Goal: Task Accomplishment & Management: Use online tool/utility

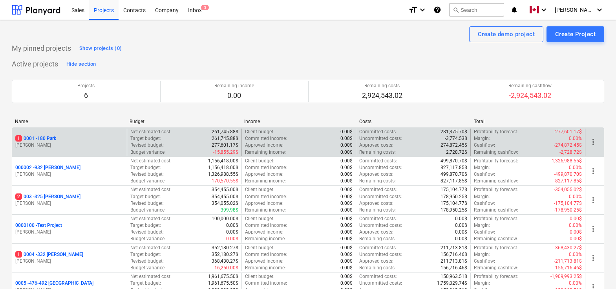
click at [49, 137] on p "1 0001 - 180 Park" at bounding box center [35, 138] width 41 height 7
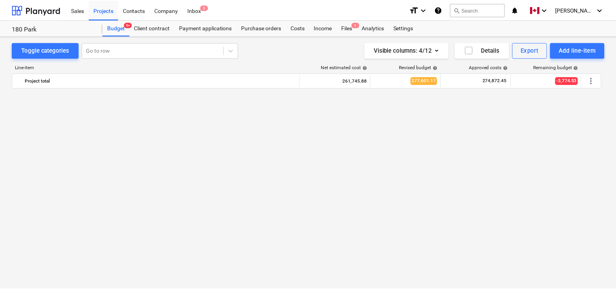
scroll to position [261, 0]
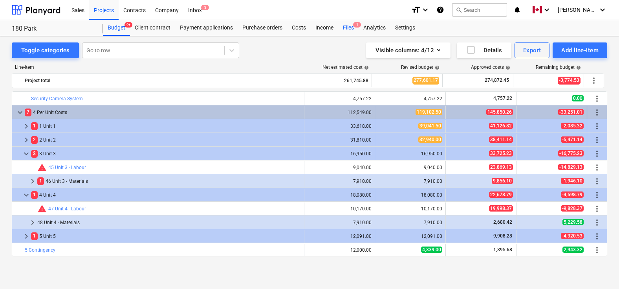
click at [349, 23] on div "Files 1" at bounding box center [348, 28] width 20 height 16
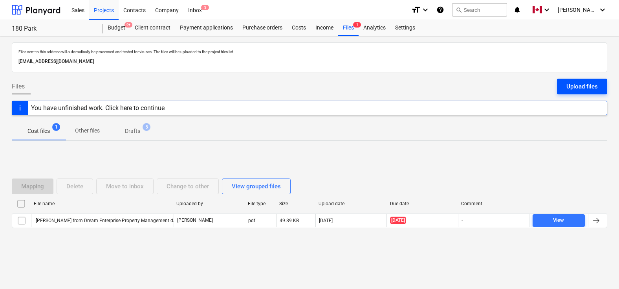
click at [582, 85] on div "Upload files" at bounding box center [581, 86] width 31 height 10
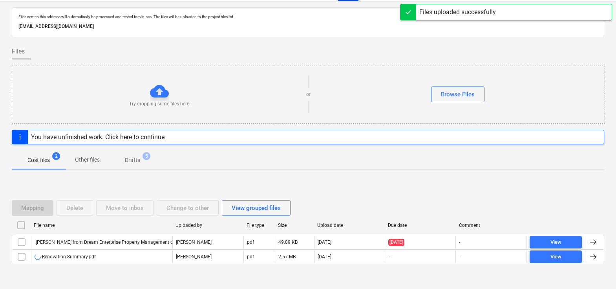
scroll to position [53, 0]
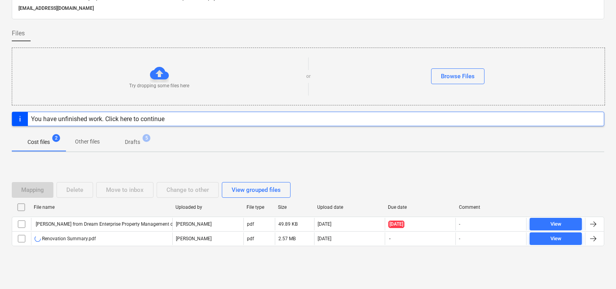
click at [390, 161] on div "Mapping Delete Move to inbox Change to other View grouped files File name Uploa…" at bounding box center [308, 217] width 593 height 118
click at [399, 172] on div "Mapping Delete Move to inbox Change to other View grouped files File name Uploa…" at bounding box center [308, 217] width 593 height 118
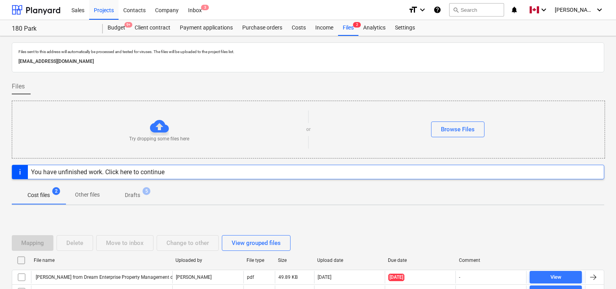
click at [415, 83] on div "Files" at bounding box center [308, 90] width 593 height 22
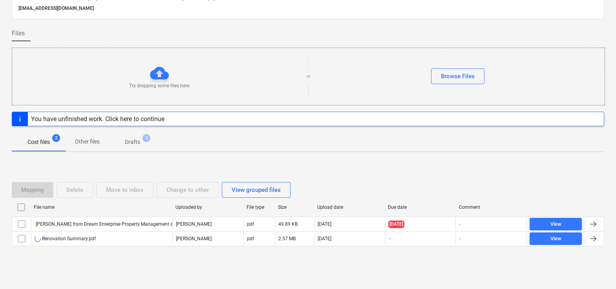
click at [408, 171] on div "Mapping Delete Move to inbox Change to other View grouped files File name Uploa…" at bounding box center [308, 217] width 593 height 118
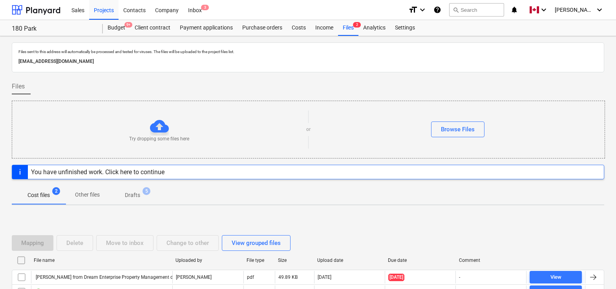
click at [417, 88] on div "Files" at bounding box center [308, 90] width 593 height 22
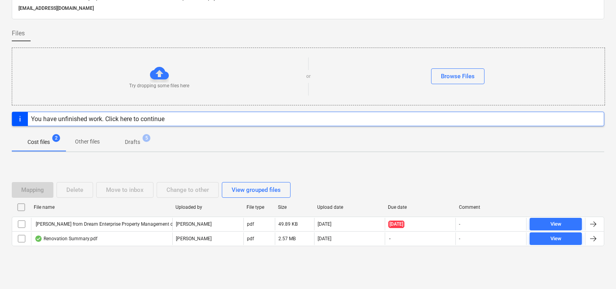
click at [411, 171] on div "Mapping Delete Move to inbox Change to other View grouped files File name Uploa…" at bounding box center [308, 217] width 593 height 118
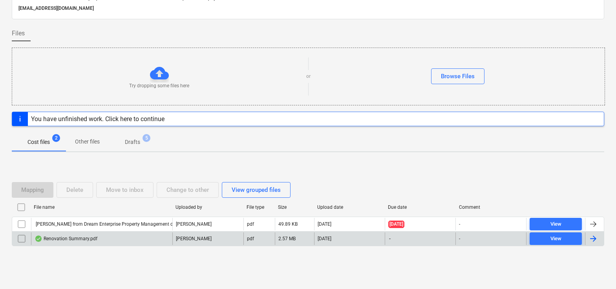
click at [597, 237] on div at bounding box center [593, 238] width 9 height 9
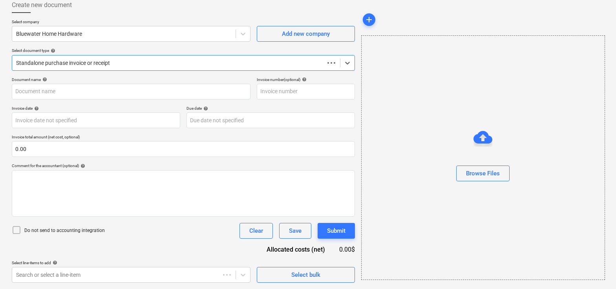
scroll to position [45, 0]
type input "[EMAIL_ADDRESS][DOMAIN_NAME]"
type input "Renovation Summary.pdf"
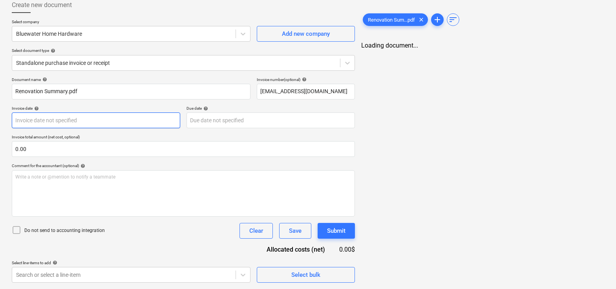
click at [67, 118] on body "Sales Projects Contacts Company Inbox 3 format_size keyboard_arrow_down help se…" at bounding box center [308, 99] width 616 height 289
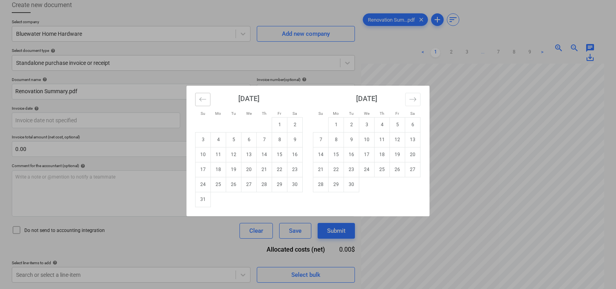
click at [201, 100] on icon "Move backward to switch to the previous month." at bounding box center [203, 99] width 7 height 4
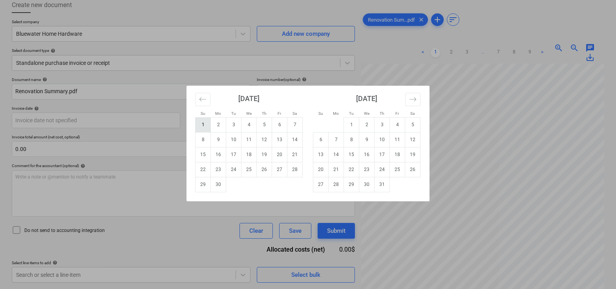
click at [205, 126] on td "1" at bounding box center [203, 124] width 15 height 15
type input "[DATE]"
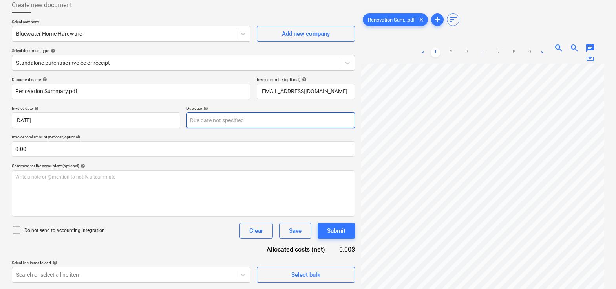
click at [234, 119] on body "Sales Projects Contacts Company Inbox 3 format_size keyboard_arrow_down help se…" at bounding box center [308, 99] width 616 height 289
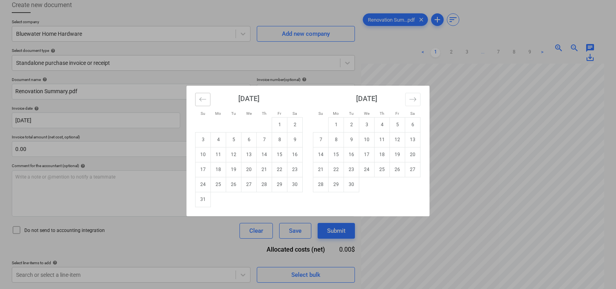
click at [205, 94] on button "Move backward to switch to the previous month." at bounding box center [202, 99] width 15 height 13
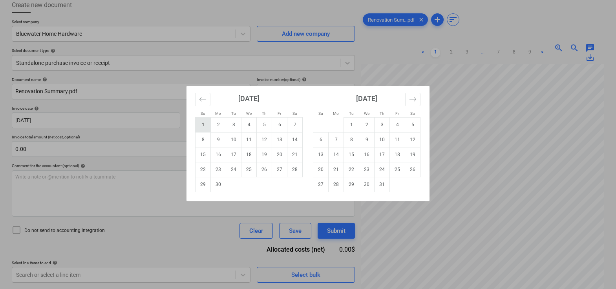
click at [203, 124] on td "1" at bounding box center [203, 124] width 15 height 15
type input "[DATE]"
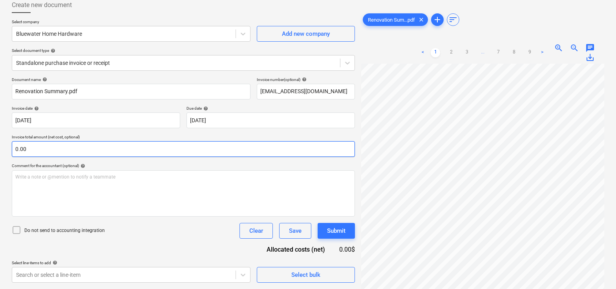
click at [180, 147] on input "0.00" at bounding box center [183, 149] width 343 height 16
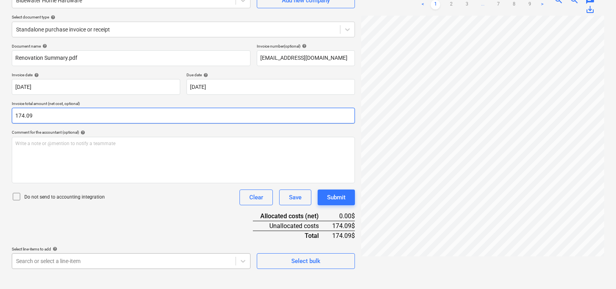
type input "174.09"
click at [146, 210] on body "Sales Projects Contacts Company Inbox 3 format_size keyboard_arrow_down help se…" at bounding box center [308, 65] width 616 height 289
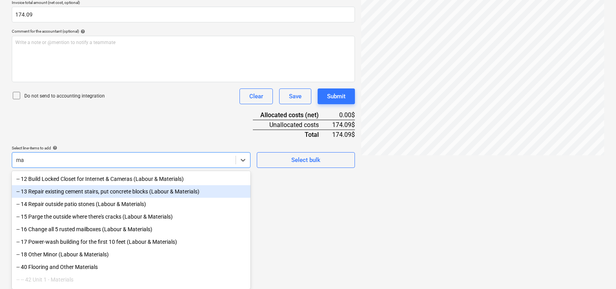
scroll to position [179, 0]
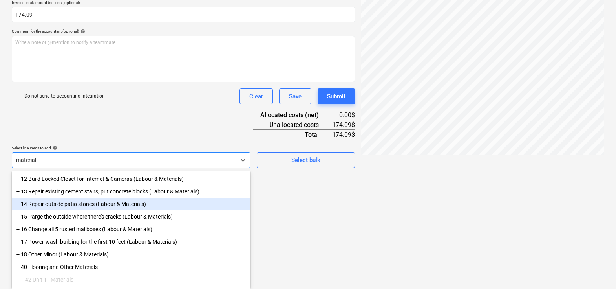
type input "materials"
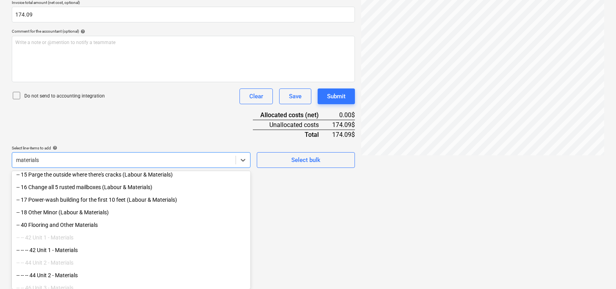
scroll to position [112, 0]
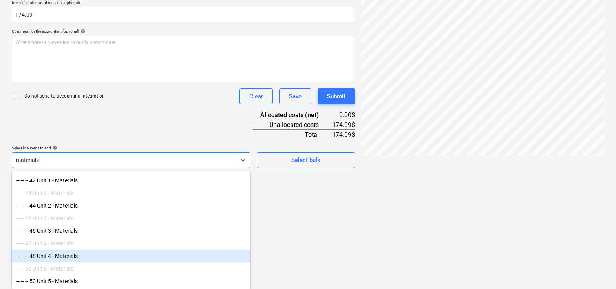
click at [59, 258] on div "-- -- -- 48 Unit 4 - Materials" at bounding box center [131, 255] width 239 height 13
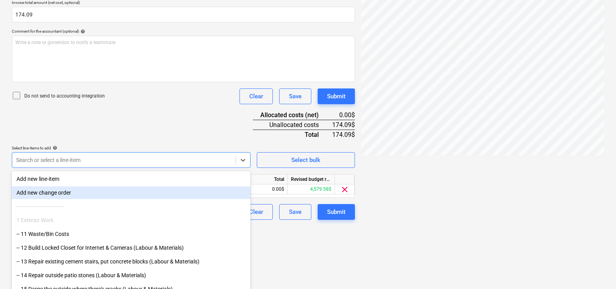
click at [154, 113] on div "Document name help Renovation Summary.pdf Invoice number (optional) help [EMAIL…" at bounding box center [183, 81] width 343 height 277
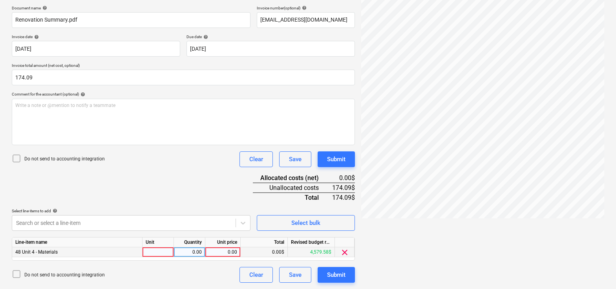
click at [156, 254] on div at bounding box center [158, 252] width 31 height 10
type input "pcs"
type input "174.09"
click at [203, 176] on div "Document name help Renovation Summary.pdf Invoice number (optional) help [EMAIL…" at bounding box center [183, 143] width 343 height 277
click at [337, 273] on div "Submit" at bounding box center [336, 274] width 18 height 10
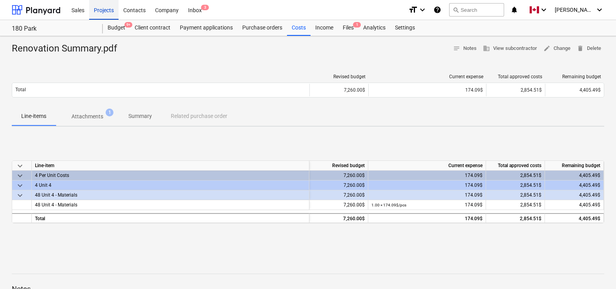
click at [110, 11] on div "Projects" at bounding box center [103, 10] width 29 height 20
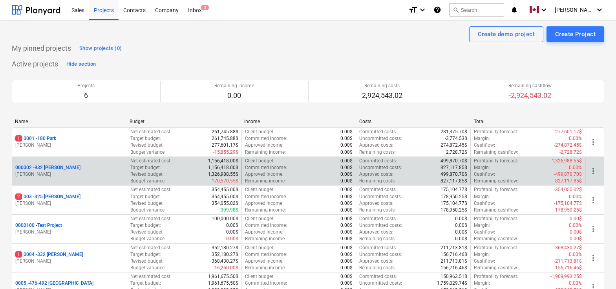
click at [55, 168] on p "000002 - 932 [PERSON_NAME]" at bounding box center [47, 167] width 65 height 7
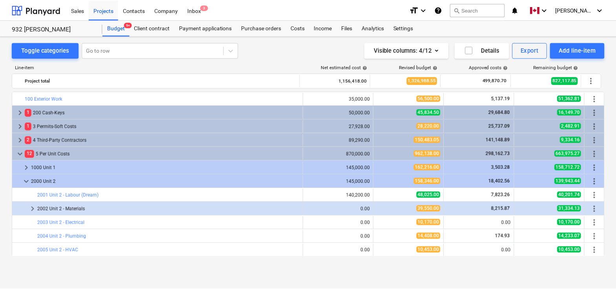
scroll to position [122, 0]
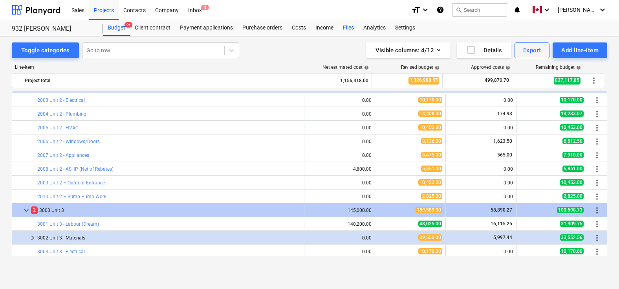
click at [350, 24] on div "Files" at bounding box center [348, 28] width 20 height 16
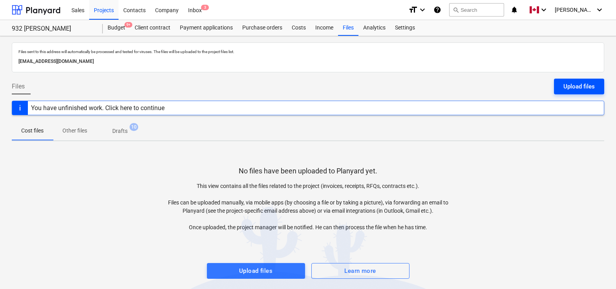
click at [569, 79] on button "Upload files" at bounding box center [579, 87] width 50 height 16
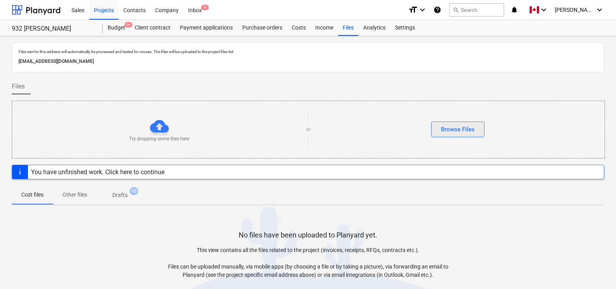
click at [458, 128] on div "Browse Files" at bounding box center [458, 129] width 34 height 10
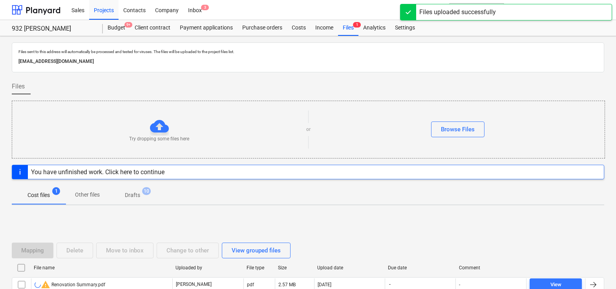
click at [432, 90] on div "Files" at bounding box center [308, 90] width 593 height 22
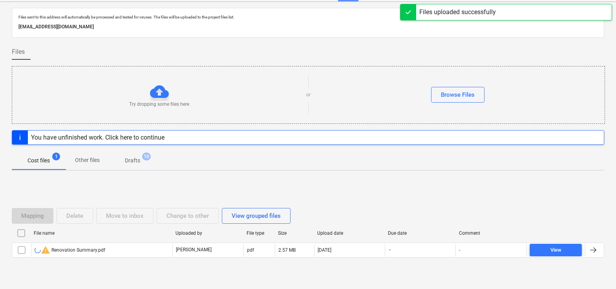
scroll to position [53, 0]
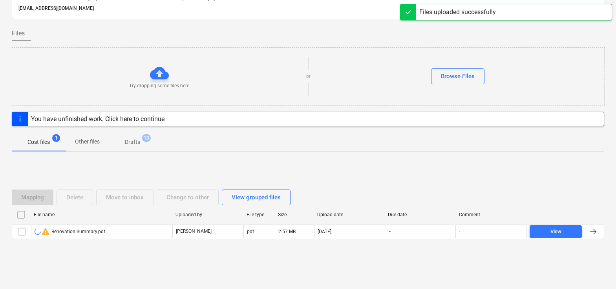
click at [452, 161] on div "Mapping Delete Move to inbox Change to other View grouped files File name Uploa…" at bounding box center [308, 217] width 593 height 118
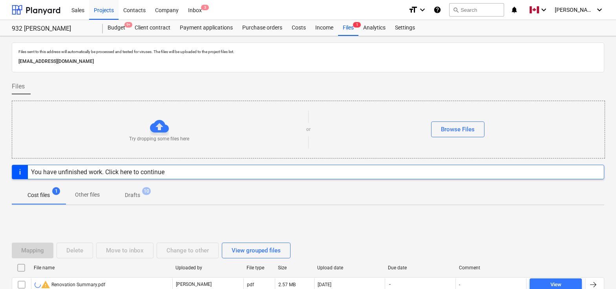
click at [458, 86] on div "Files" at bounding box center [308, 90] width 593 height 22
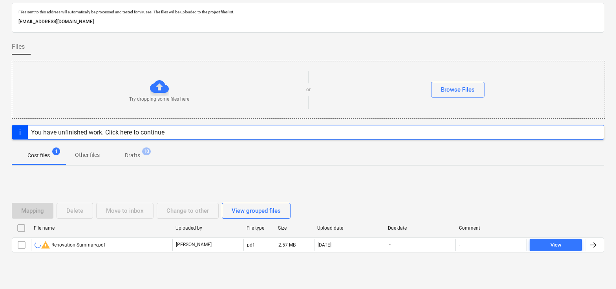
scroll to position [53, 0]
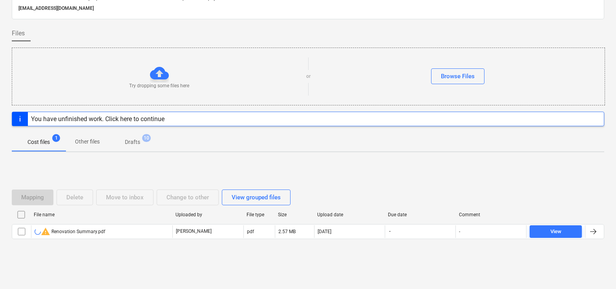
click at [457, 173] on div "Mapping Delete Move to inbox Change to other View grouped files File name Uploa…" at bounding box center [308, 217] width 593 height 118
click at [485, 170] on div "Mapping Delete Move to inbox Change to other View grouped files File name Uploa…" at bounding box center [308, 217] width 593 height 118
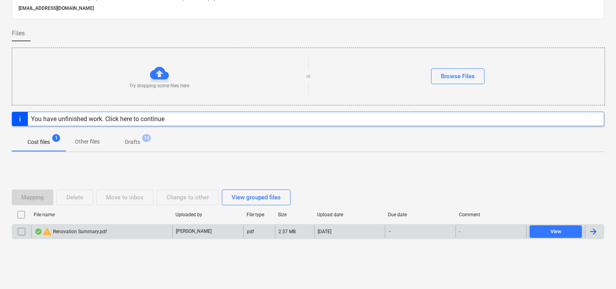
click at [595, 234] on div at bounding box center [593, 231] width 9 height 9
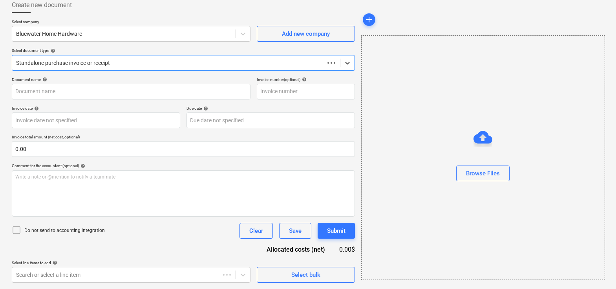
scroll to position [45, 0]
type input "Renovation Summary.pdf"
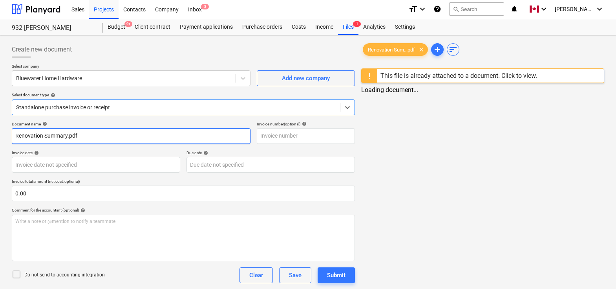
scroll to position [0, 0]
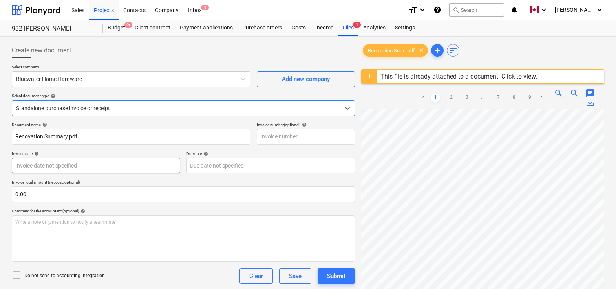
click at [82, 167] on body "Sales Projects Contacts Company Inbox 3 format_size keyboard_arrow_down help se…" at bounding box center [308, 144] width 616 height 289
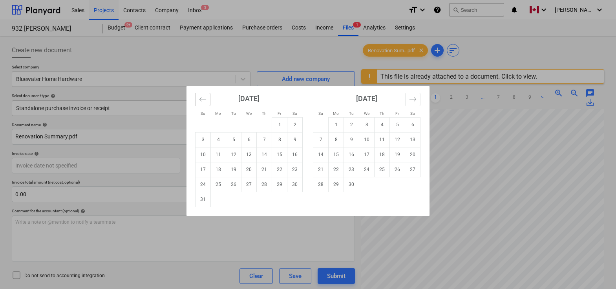
click at [201, 100] on icon "Move backward to switch to the previous month." at bounding box center [202, 98] width 7 height 7
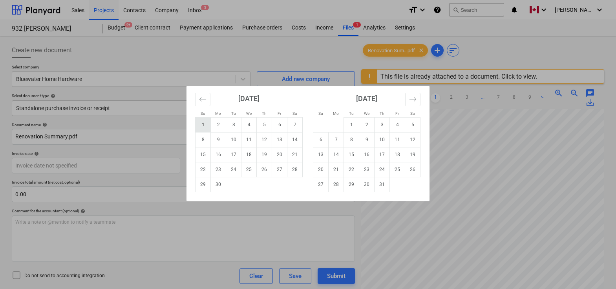
click at [204, 124] on td "1" at bounding box center [203, 124] width 15 height 15
type input "[DATE]"
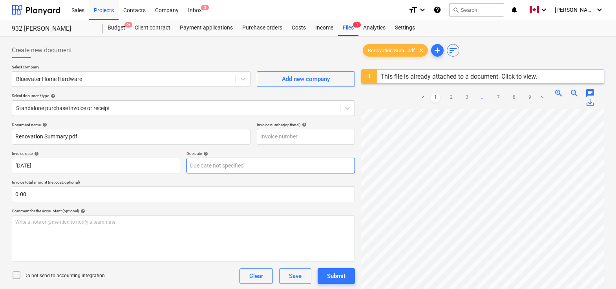
click at [217, 164] on body "Sales Projects Contacts Company Inbox 3 format_size keyboard_arrow_down help se…" at bounding box center [308, 144] width 616 height 289
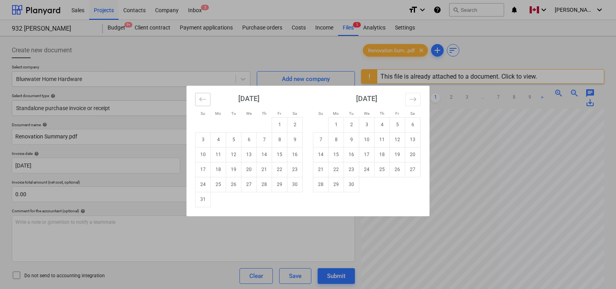
click at [202, 97] on icon "Move backward to switch to the previous month." at bounding box center [202, 98] width 7 height 7
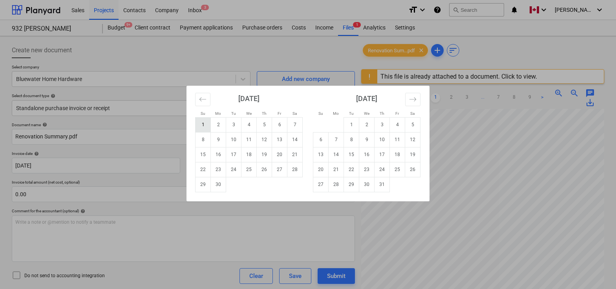
click at [203, 126] on td "1" at bounding box center [203, 124] width 15 height 15
type input "[DATE]"
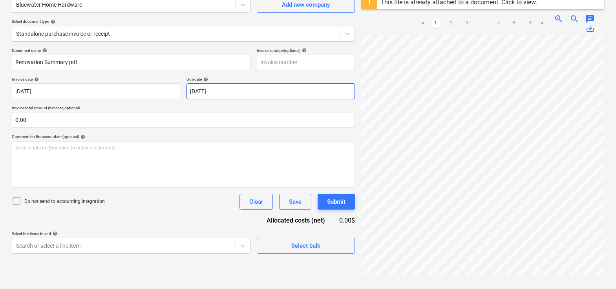
scroll to position [81, 0]
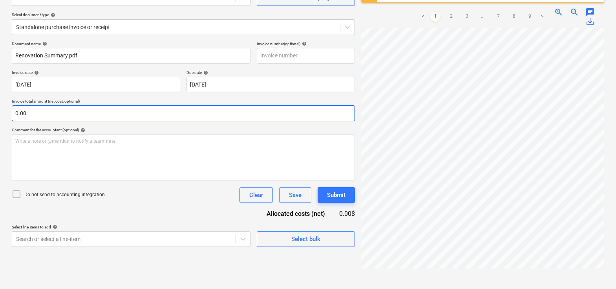
click at [47, 112] on input "0.00" at bounding box center [183, 113] width 343 height 16
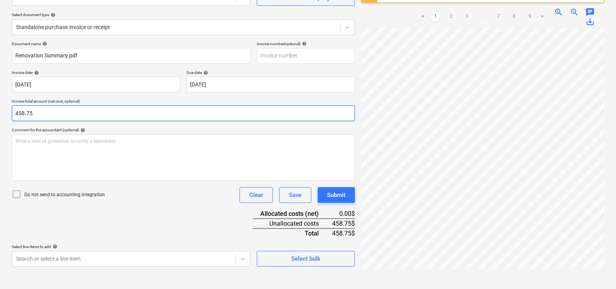
type input "458.75"
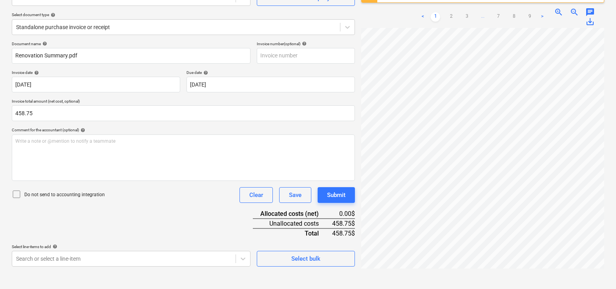
click at [141, 205] on div "Document name help Renovation Summary.pdf Invoice number (optional) help Invoic…" at bounding box center [183, 153] width 343 height 225
click at [123, 208] on body "Sales Projects Contacts Company Inbox 3 format_size keyboard_arrow_down help se…" at bounding box center [308, 63] width 616 height 289
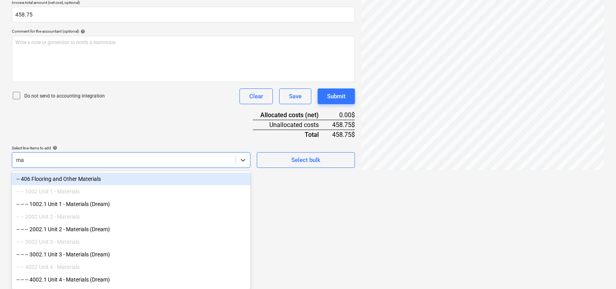
scroll to position [179, 0]
type input "material"
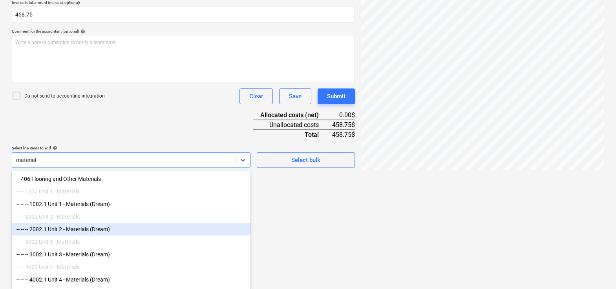
click at [101, 228] on div "-- -- -- 2002.1 Unit 2 - Materials (Dream)" at bounding box center [131, 229] width 239 height 13
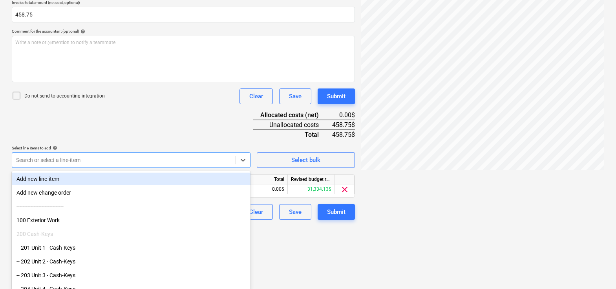
click at [116, 147] on div "Document name help Renovation Summary.pdf Invoice number (optional) help Invoic…" at bounding box center [183, 81] width 343 height 277
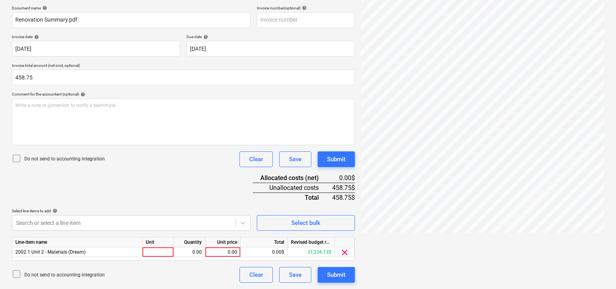
scroll to position [117, 0]
click at [154, 254] on div at bounding box center [158, 252] width 31 height 10
type input "pcs"
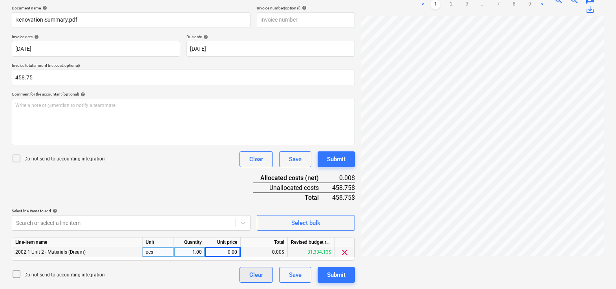
click at [256, 277] on div "Clear" at bounding box center [256, 274] width 14 height 10
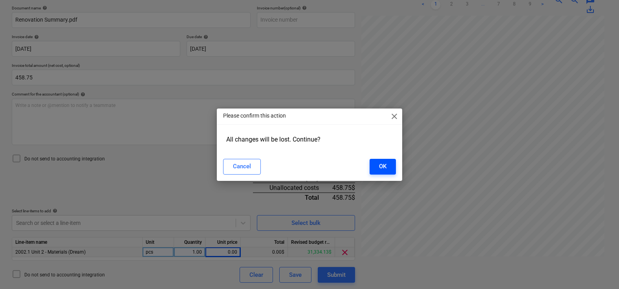
click at [386, 164] on div "OK" at bounding box center [382, 166] width 7 height 10
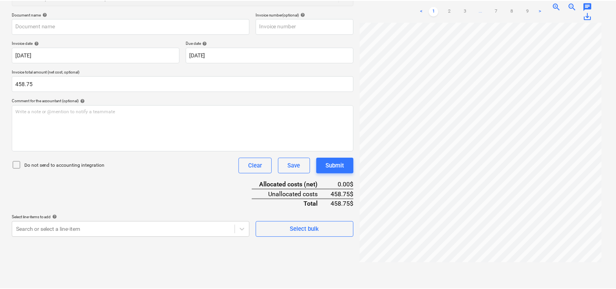
scroll to position [110, 0]
click at [188, 185] on div "Document name help Invoice number (optional) help Invoice date help [DATE] Pres…" at bounding box center [183, 124] width 343 height 225
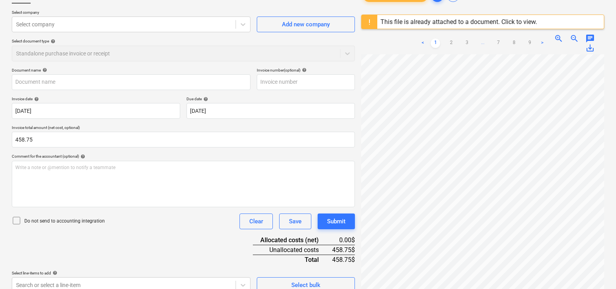
scroll to position [0, 0]
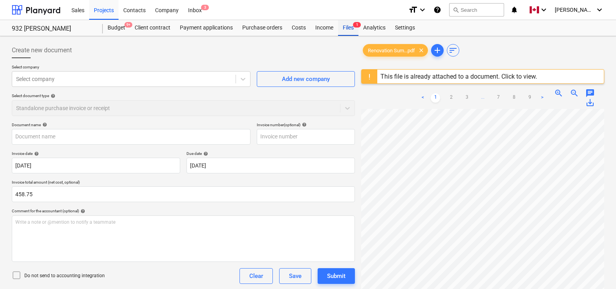
click at [349, 27] on div "Files 1" at bounding box center [348, 28] width 20 height 16
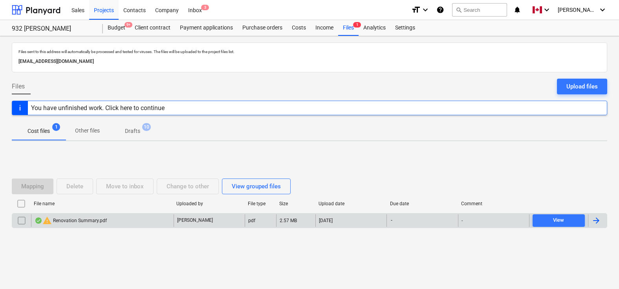
click at [20, 223] on input "checkbox" at bounding box center [21, 220] width 13 height 13
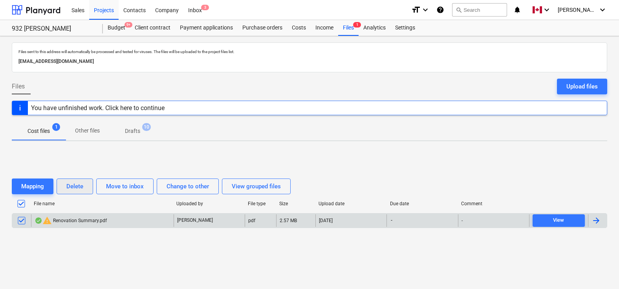
click at [72, 184] on div "Delete" at bounding box center [74, 186] width 17 height 10
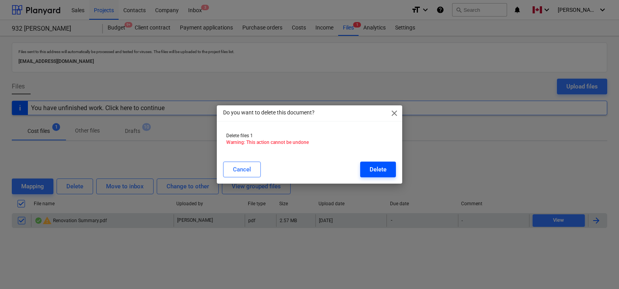
click at [383, 169] on div "Delete" at bounding box center [378, 169] width 17 height 10
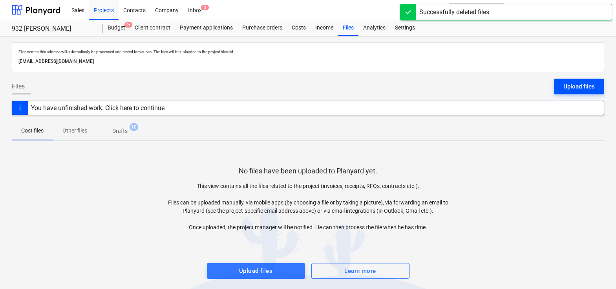
click at [572, 91] on div "Upload files" at bounding box center [579, 86] width 31 height 10
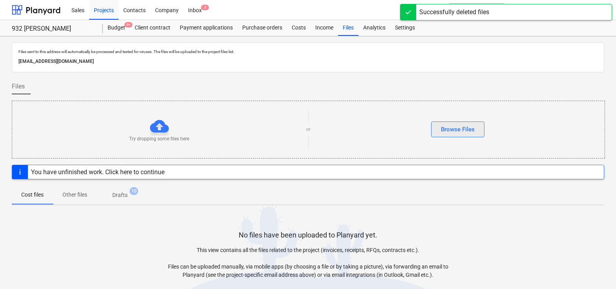
click at [453, 124] on div "Browse Files" at bounding box center [458, 129] width 34 height 10
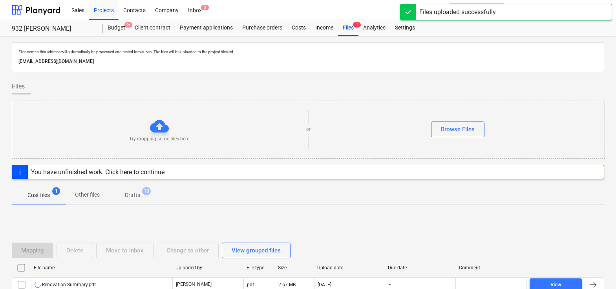
click at [540, 198] on div "Cost files 1 Other files Drafts 10" at bounding box center [308, 194] width 593 height 19
click at [527, 193] on div "Cost files 1 Other files Drafts 10" at bounding box center [308, 194] width 593 height 19
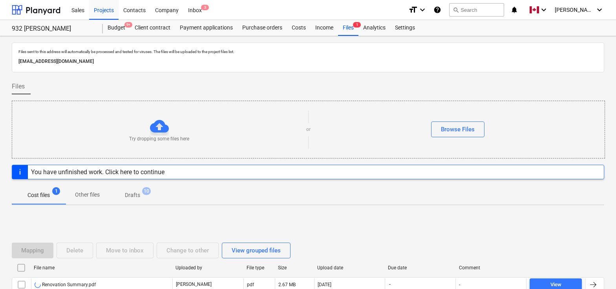
click at [520, 192] on div "Cost files 1 Other files Drafts 10" at bounding box center [308, 194] width 593 height 19
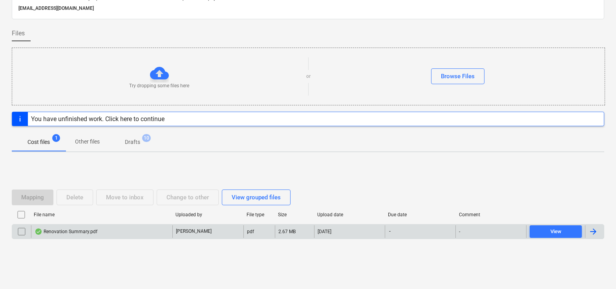
click at [595, 234] on div at bounding box center [593, 231] width 9 height 9
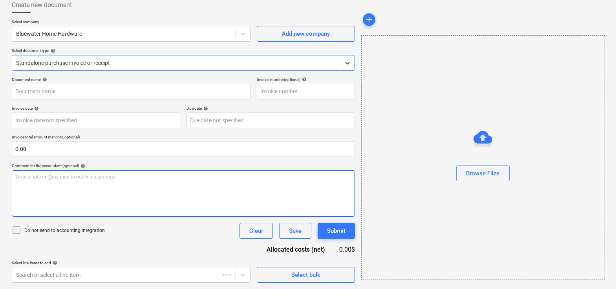
type input "Renovation Summary.pdf"
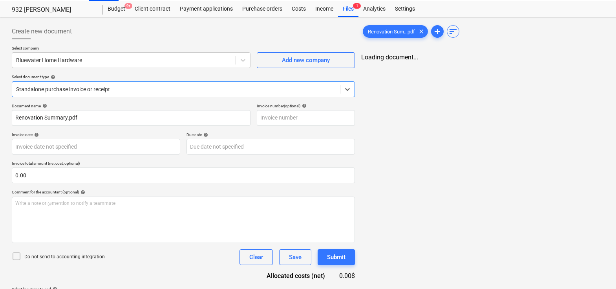
scroll to position [0, 0]
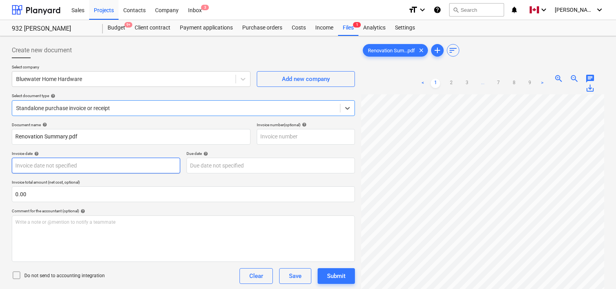
click at [83, 167] on body "Sales Projects Contacts Company Inbox 3 format_size keyboard_arrow_down help se…" at bounding box center [308, 144] width 616 height 289
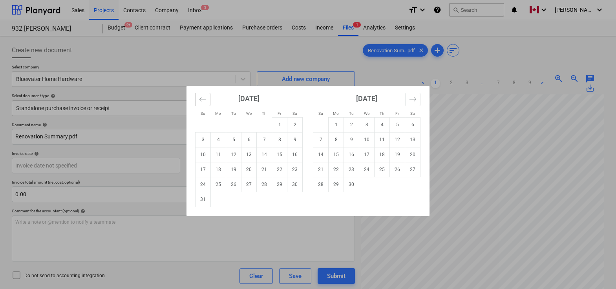
click at [202, 96] on icon "Move backward to switch to the previous month." at bounding box center [202, 98] width 7 height 7
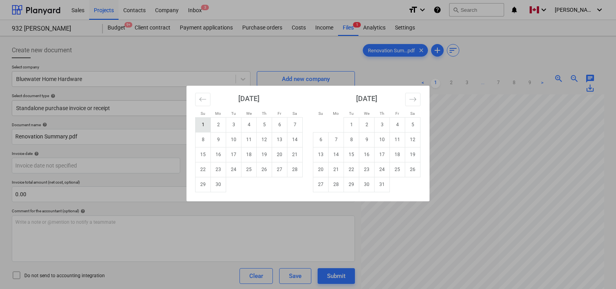
click at [204, 123] on td "1" at bounding box center [203, 124] width 15 height 15
type input "[DATE]"
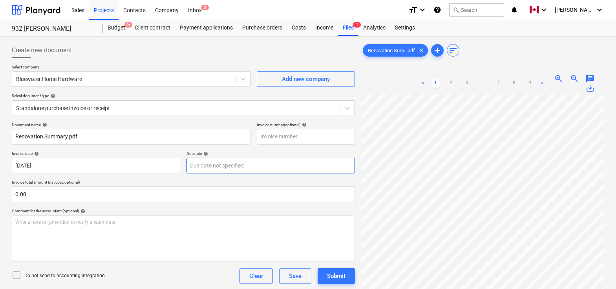
click at [223, 166] on body "Sales Projects Contacts Company Inbox 3 format_size keyboard_arrow_down help se…" at bounding box center [308, 144] width 616 height 289
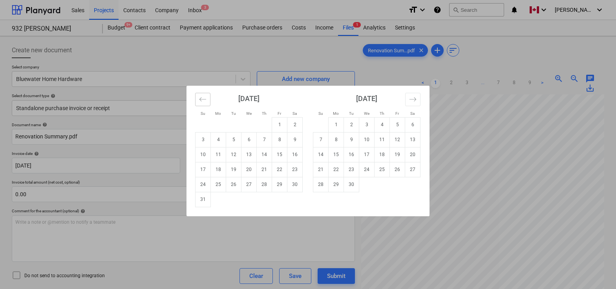
click at [203, 95] on button "Move backward to switch to the previous month." at bounding box center [202, 99] width 15 height 13
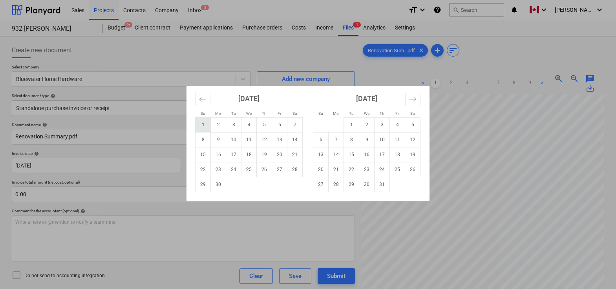
click at [203, 123] on td "1" at bounding box center [203, 124] width 15 height 15
type input "[DATE]"
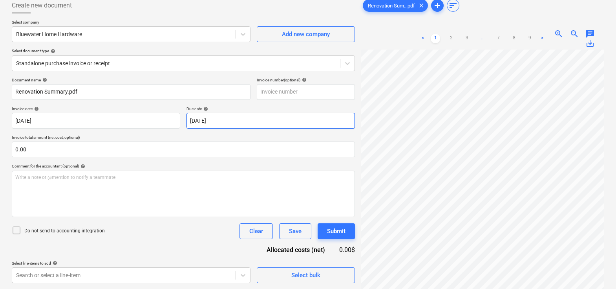
scroll to position [46, 0]
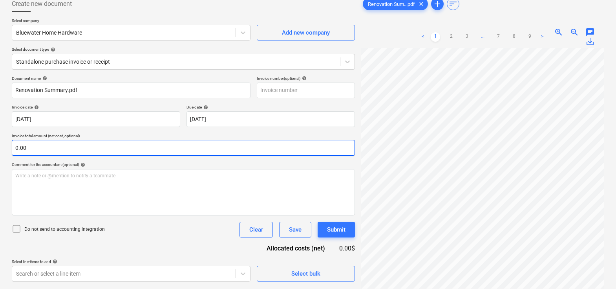
click at [50, 148] on input "0.00" at bounding box center [183, 148] width 343 height 16
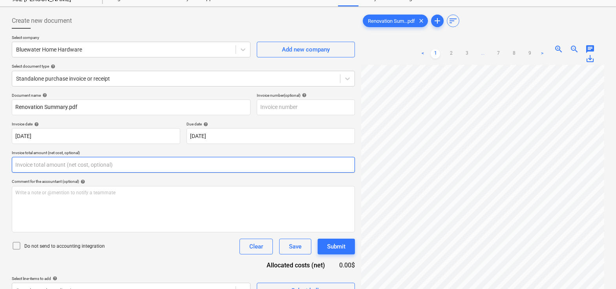
scroll to position [52, 0]
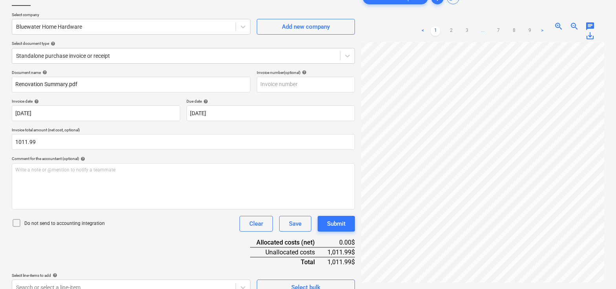
click at [166, 231] on div "Document name help Renovation Summary.pdf Invoice number (optional) help Invoic…" at bounding box center [183, 182] width 343 height 225
type input "1,011.99"
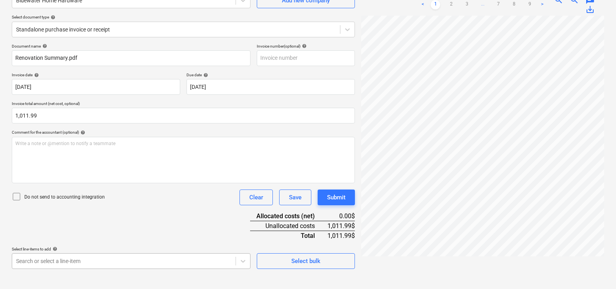
click at [115, 210] on body "Sales Projects Contacts Company Inbox 3 format_size keyboard_arrow_down help se…" at bounding box center [308, 65] width 616 height 289
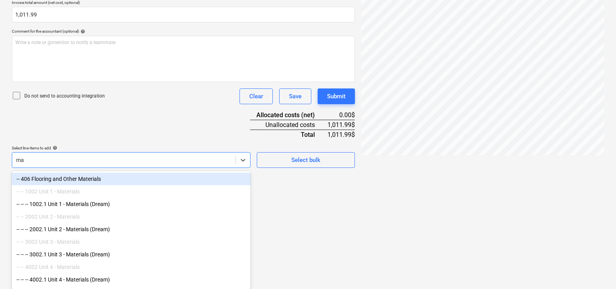
scroll to position [179, 0]
type input "materials"
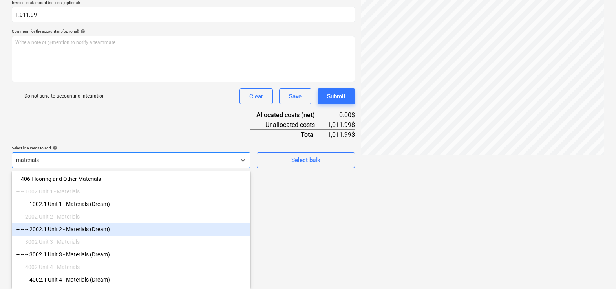
click at [89, 227] on div "-- -- -- 2002.1 Unit 2 - Materials (Dream)" at bounding box center [131, 229] width 239 height 13
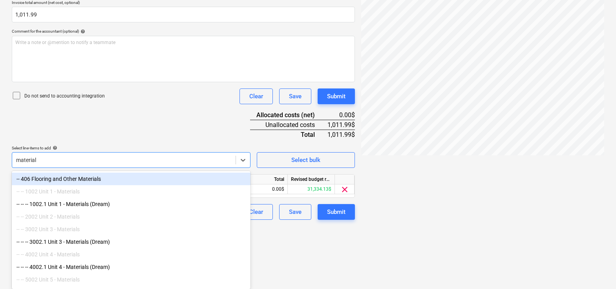
type input "materials"
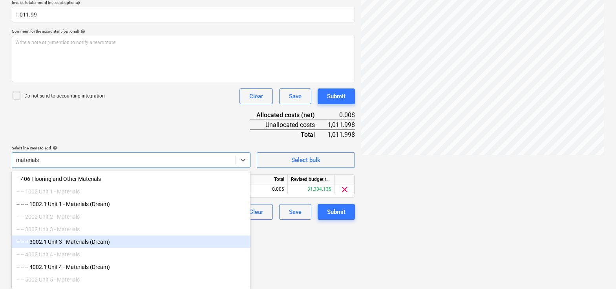
click at [81, 245] on div "-- -- -- 3002.1 Unit 3 - Materials (Dream)" at bounding box center [131, 241] width 239 height 13
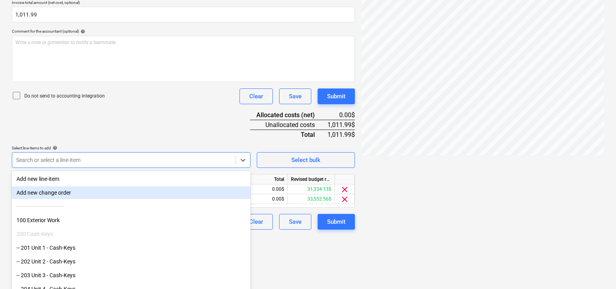
click at [135, 111] on div "Document name help Renovation Summary.pdf Invoice number (optional) help Invoic…" at bounding box center [183, 86] width 343 height 287
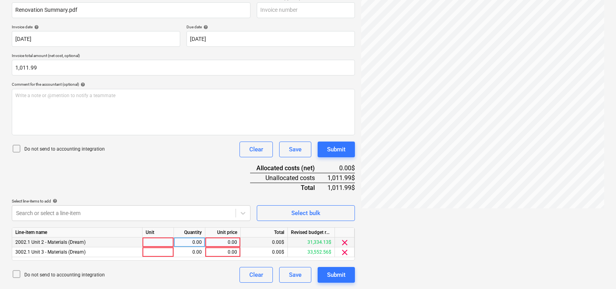
click at [153, 243] on div at bounding box center [158, 242] width 31 height 10
type input "pcs"
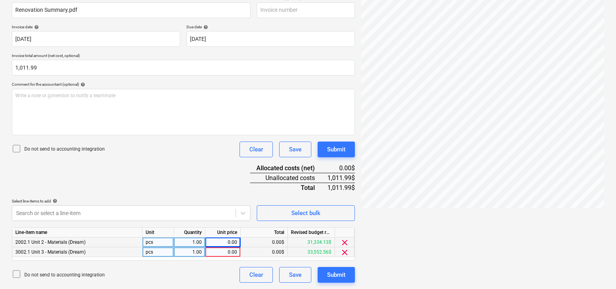
click at [212, 247] on div "0.00" at bounding box center [223, 252] width 29 height 10
click at [213, 242] on div "0.00" at bounding box center [223, 242] width 29 height 10
type input "624.40"
type input "387.59"
click at [191, 189] on div "Document name help Renovation Summary.pdf Invoice number (optional) help Invoic…" at bounding box center [183, 139] width 343 height 287
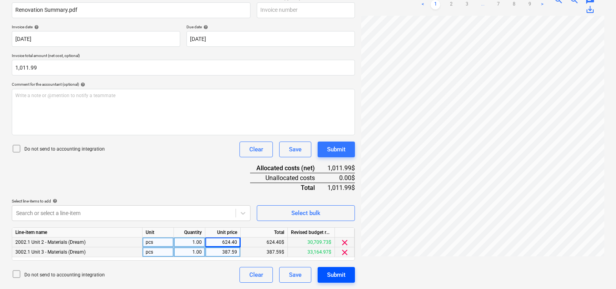
click at [335, 272] on div "Submit" at bounding box center [336, 274] width 18 height 10
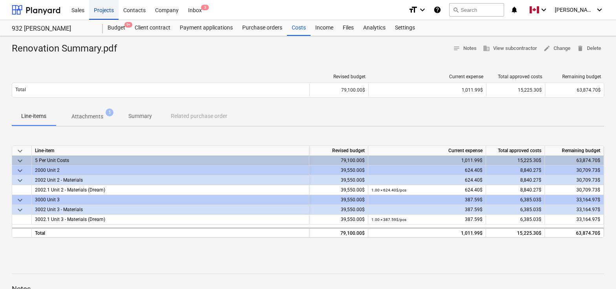
click at [103, 10] on div "Projects" at bounding box center [103, 10] width 29 height 20
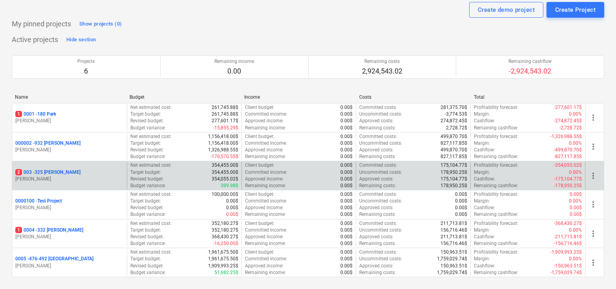
scroll to position [26, 0]
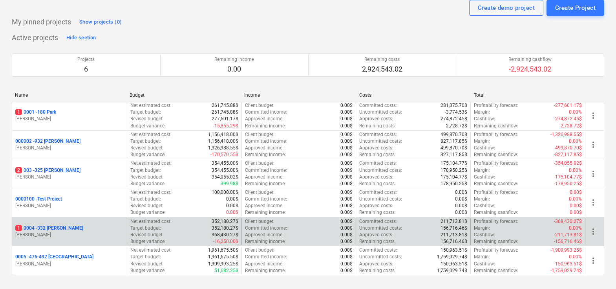
click at [50, 226] on p "1 0004 - 332 [PERSON_NAME]" at bounding box center [49, 228] width 68 height 7
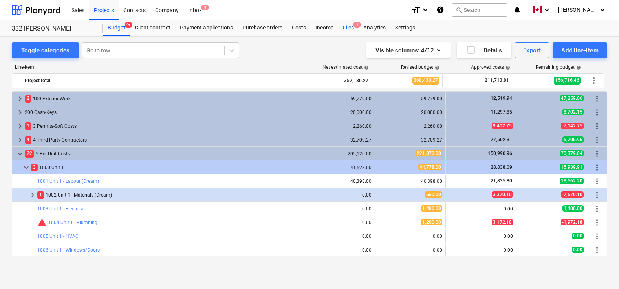
click at [350, 28] on div "Files 1" at bounding box center [348, 28] width 20 height 16
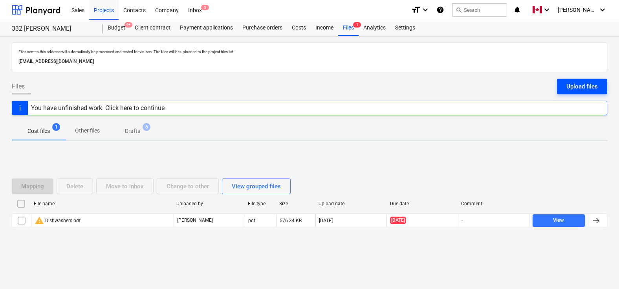
click at [578, 83] on div "Upload files" at bounding box center [581, 86] width 31 height 10
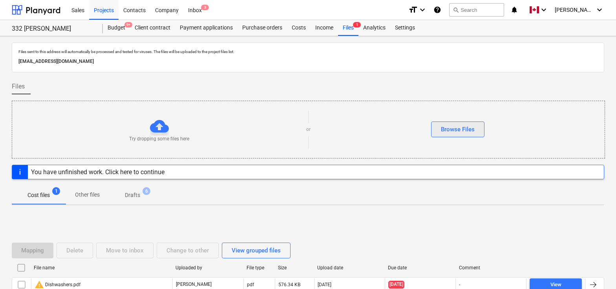
click at [448, 128] on div "Browse Files" at bounding box center [458, 129] width 34 height 10
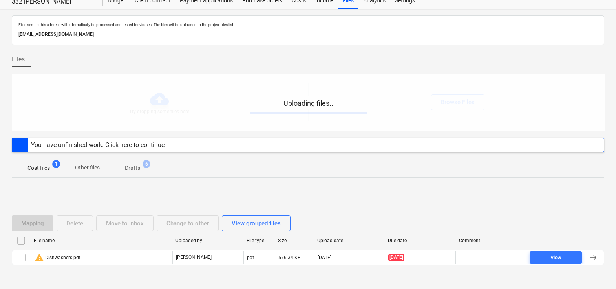
scroll to position [53, 0]
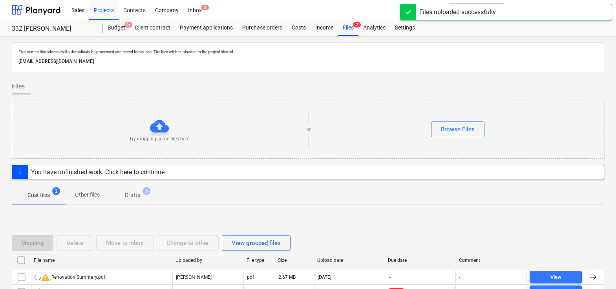
click at [410, 190] on div "Cost files 2 Other files Drafts 6" at bounding box center [308, 194] width 593 height 19
click at [416, 190] on div "Cost files 2 Other files Drafts 6" at bounding box center [308, 194] width 593 height 19
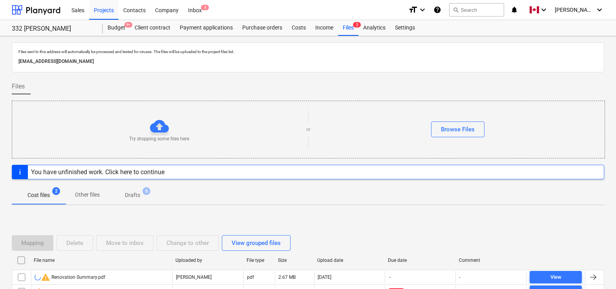
click at [397, 192] on div "Cost files 2 Other files Drafts 6" at bounding box center [308, 194] width 593 height 19
click at [395, 192] on div "Cost files 2 Other files Drafts 6" at bounding box center [308, 194] width 593 height 19
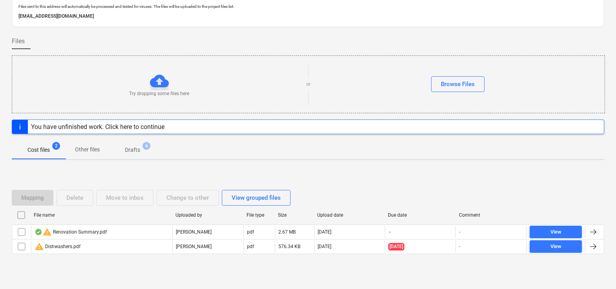
scroll to position [53, 0]
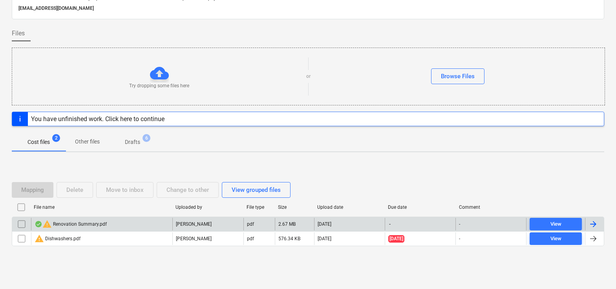
click at [595, 223] on div at bounding box center [593, 223] width 9 height 9
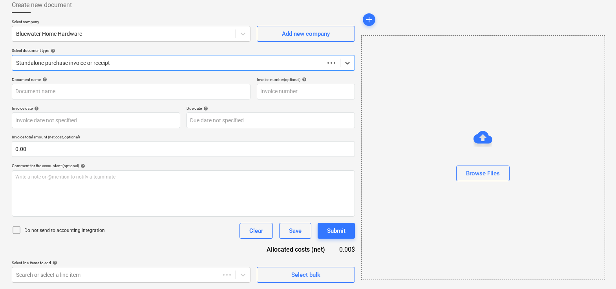
type input "Renovation Summary.pdf"
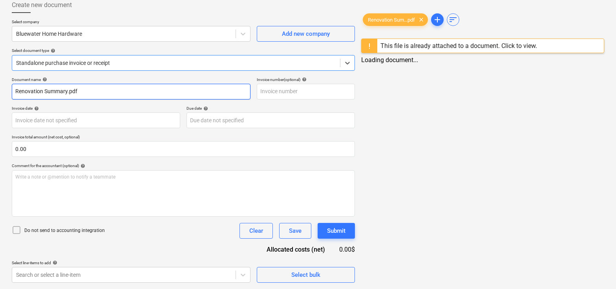
scroll to position [0, 0]
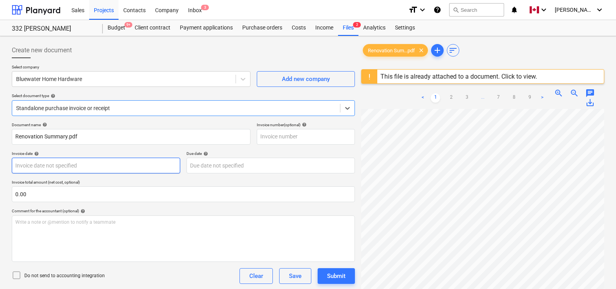
click at [101, 161] on body "Sales Projects Contacts Company Inbox 3 format_size keyboard_arrow_down help se…" at bounding box center [308, 144] width 616 height 289
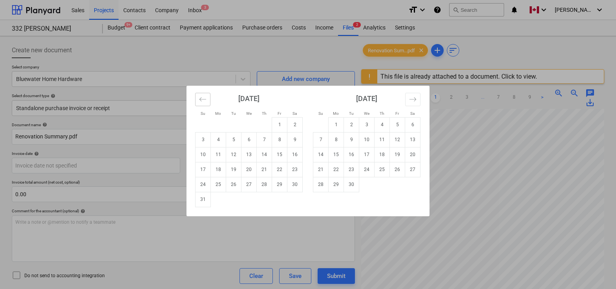
click at [202, 95] on icon "Move backward to switch to the previous month." at bounding box center [202, 98] width 7 height 7
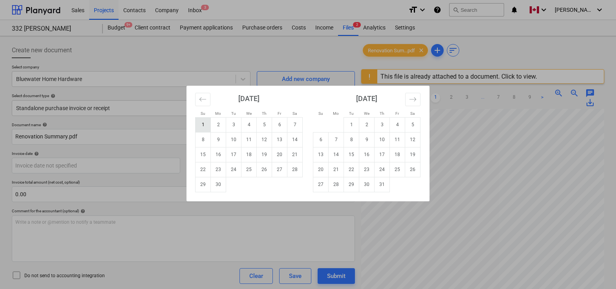
click at [204, 124] on td "1" at bounding box center [203, 124] width 15 height 15
type input "[DATE]"
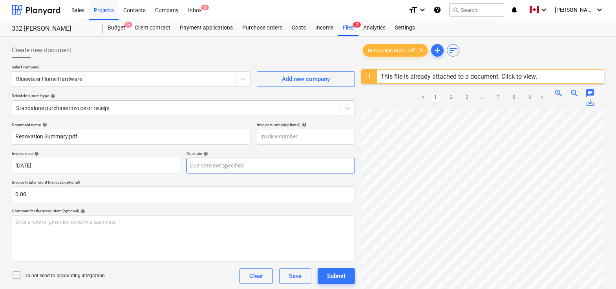
click at [222, 161] on body "Sales Projects Contacts Company Inbox 3 format_size keyboard_arrow_down help se…" at bounding box center [308, 144] width 616 height 289
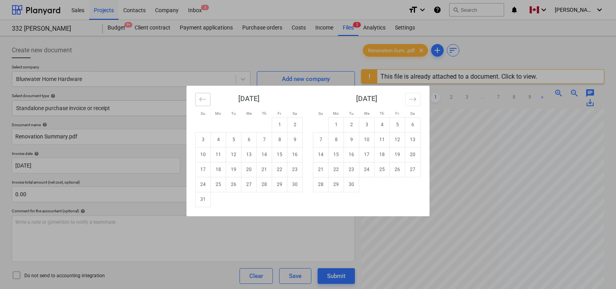
click at [201, 96] on icon "Move backward to switch to the previous month." at bounding box center [202, 98] width 7 height 7
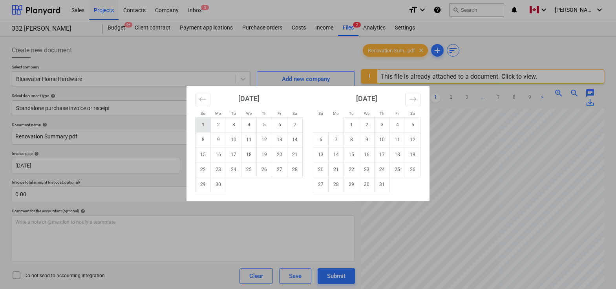
click at [204, 124] on td "1" at bounding box center [203, 124] width 15 height 15
type input "[DATE]"
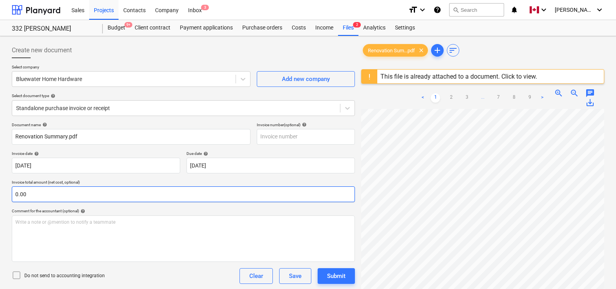
click at [68, 194] on input "0.00" at bounding box center [183, 194] width 343 height 16
type input "445.11"
click at [149, 208] on div "Comment for the accountant (optional) help" at bounding box center [183, 210] width 343 height 5
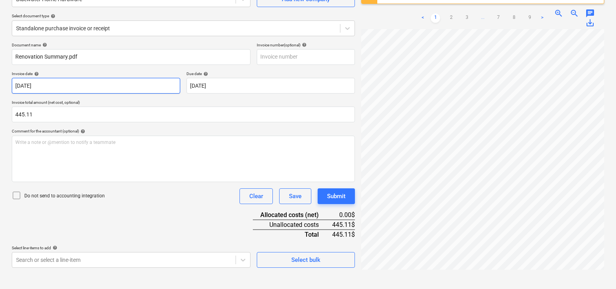
scroll to position [93, 0]
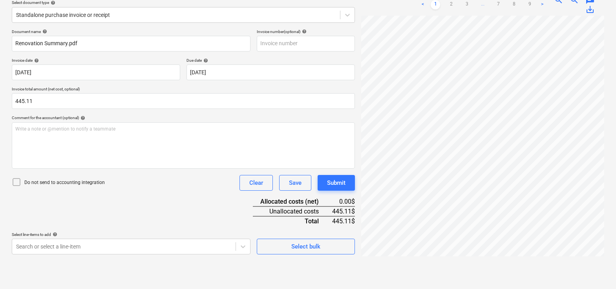
click at [179, 207] on div "Document name help Renovation Summary.pdf Invoice number (optional) help Invoic…" at bounding box center [183, 141] width 343 height 225
click at [165, 196] on body "Sales Projects Contacts Company Inbox 3 format_size keyboard_arrow_down help se…" at bounding box center [308, 51] width 616 height 289
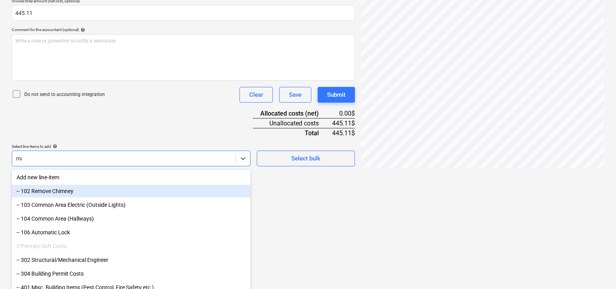
scroll to position [179, 0]
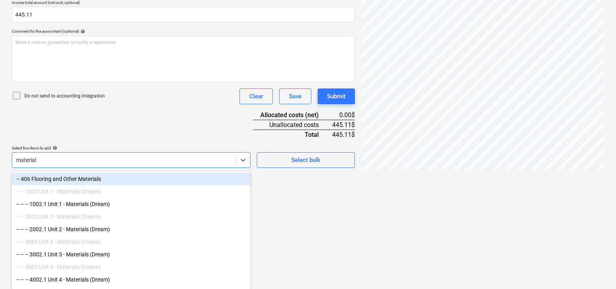
type input "materials"
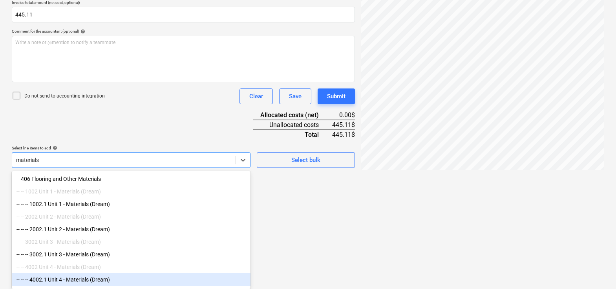
click at [146, 275] on div "-- -- -- 4002.1 Unit 4 - Materials (Dream)" at bounding box center [131, 279] width 239 height 13
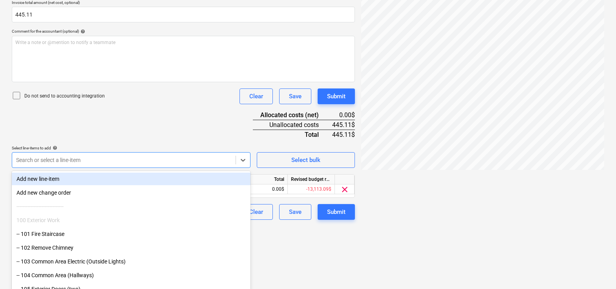
click at [175, 117] on div "Document name help Renovation Summary.pdf Invoice number (optional) help Invoic…" at bounding box center [183, 81] width 343 height 277
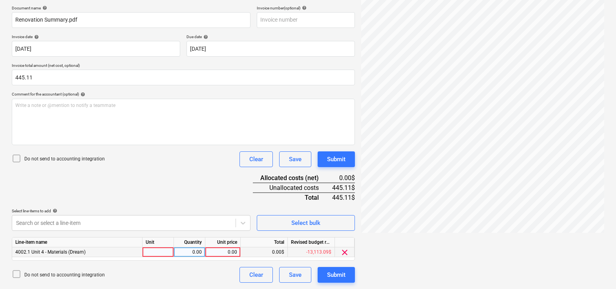
click at [155, 253] on div at bounding box center [158, 252] width 31 height 10
type input "pcs"
click at [96, 220] on div at bounding box center [124, 223] width 216 height 8
click at [96, 172] on body "Sales Projects Contacts Company Inbox 3 format_size keyboard_arrow_down help se…" at bounding box center [308, 27] width 616 height 289
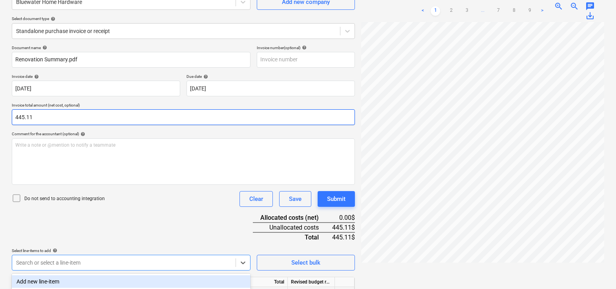
scroll to position [129, 0]
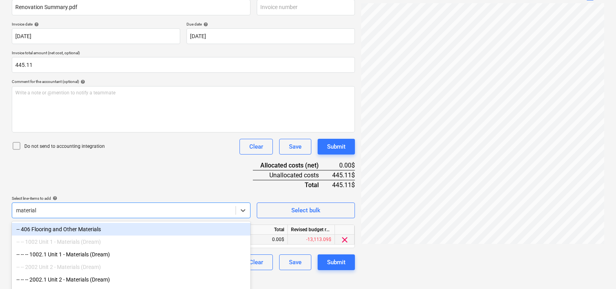
type input "materials"
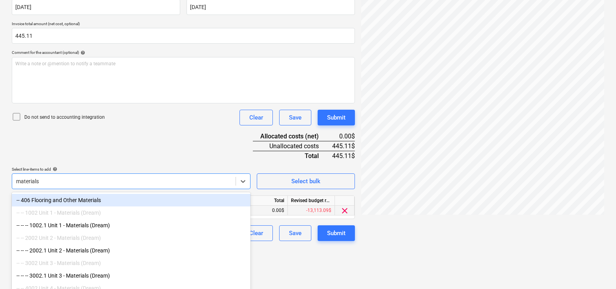
scroll to position [179, 0]
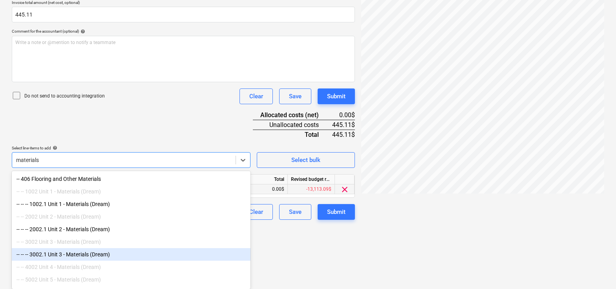
click at [49, 254] on div "-- -- -- 3002.1 Unit 3 - Materials (Dream)" at bounding box center [131, 254] width 239 height 13
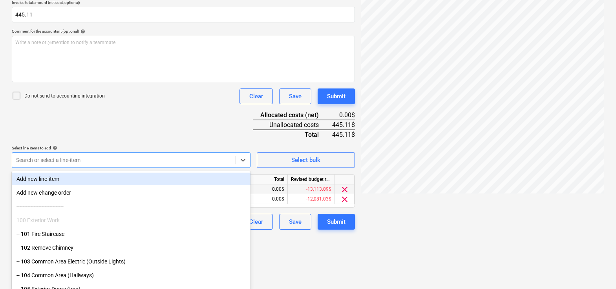
click at [130, 132] on div "Document name help Renovation Summary.pdf Invoice number (optional) help Invoic…" at bounding box center [183, 86] width 343 height 287
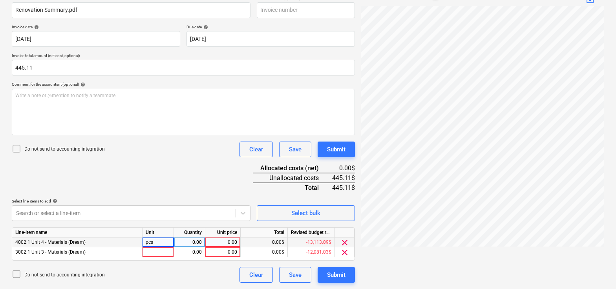
click at [162, 239] on div "pcs" at bounding box center [158, 242] width 31 height 10
type input "200"
type input "245.11"
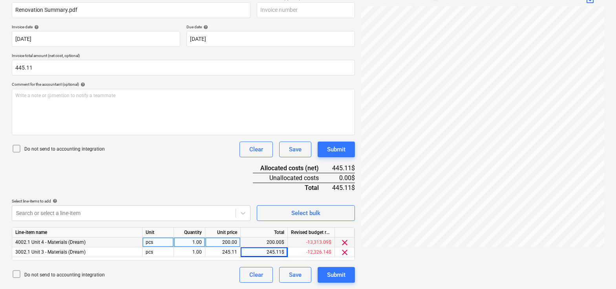
click at [212, 176] on div "Document name help Renovation Summary.pdf Invoice number (optional) help Invoic…" at bounding box center [183, 139] width 343 height 287
click at [334, 275] on div "Submit" at bounding box center [336, 274] width 18 height 10
